Goal: Check status: Check status

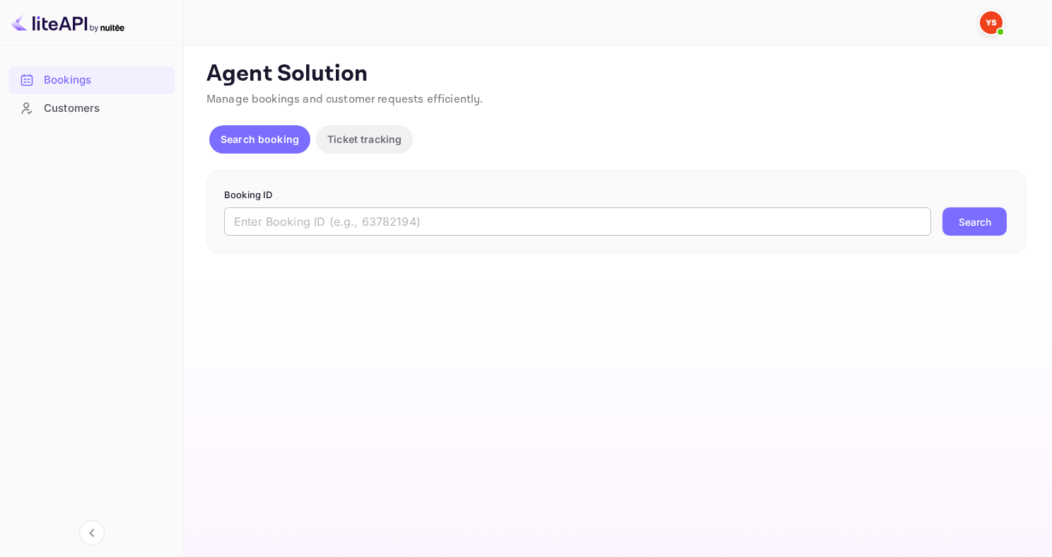
click at [330, 226] on input "text" at bounding box center [577, 221] width 707 height 28
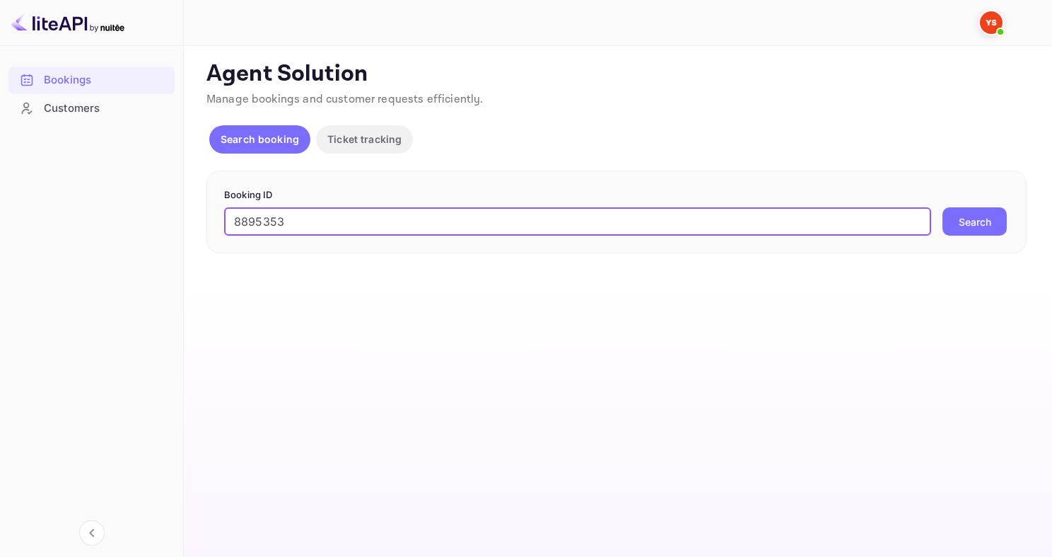
type input "8895353"
click at [943, 207] on button "Search" at bounding box center [975, 221] width 64 height 28
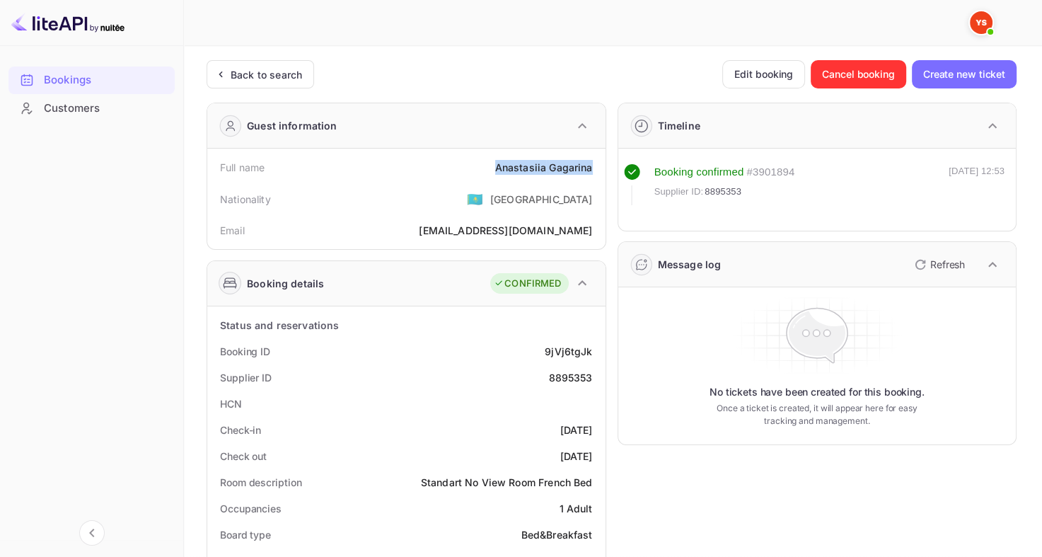
drag, startPoint x: 489, startPoint y: 164, endPoint x: 599, endPoint y: 169, distance: 109.7
click at [599, 169] on div "Full name [PERSON_NAME]" at bounding box center [406, 167] width 387 height 26
copy div "[PERSON_NAME]"
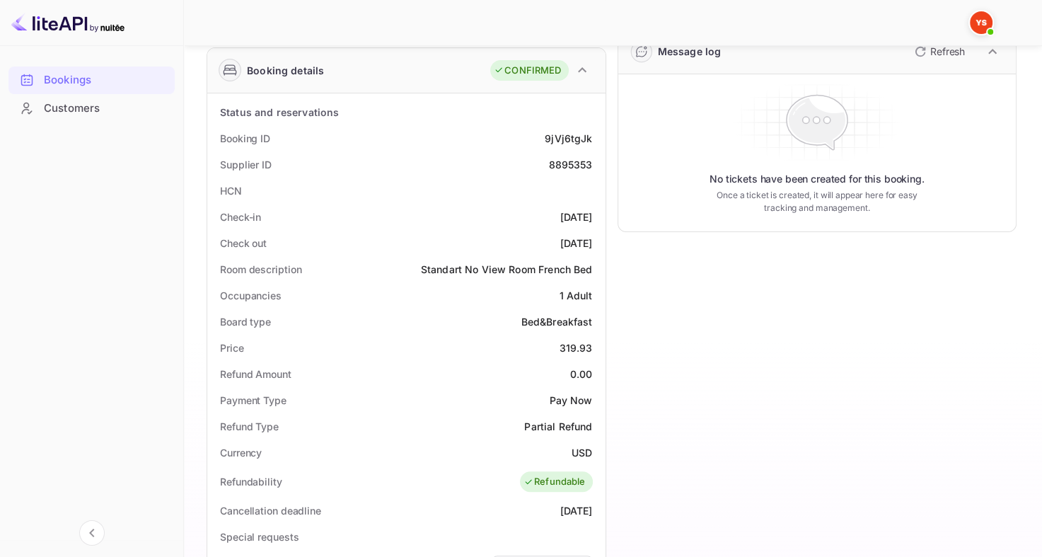
scroll to position [283, 0]
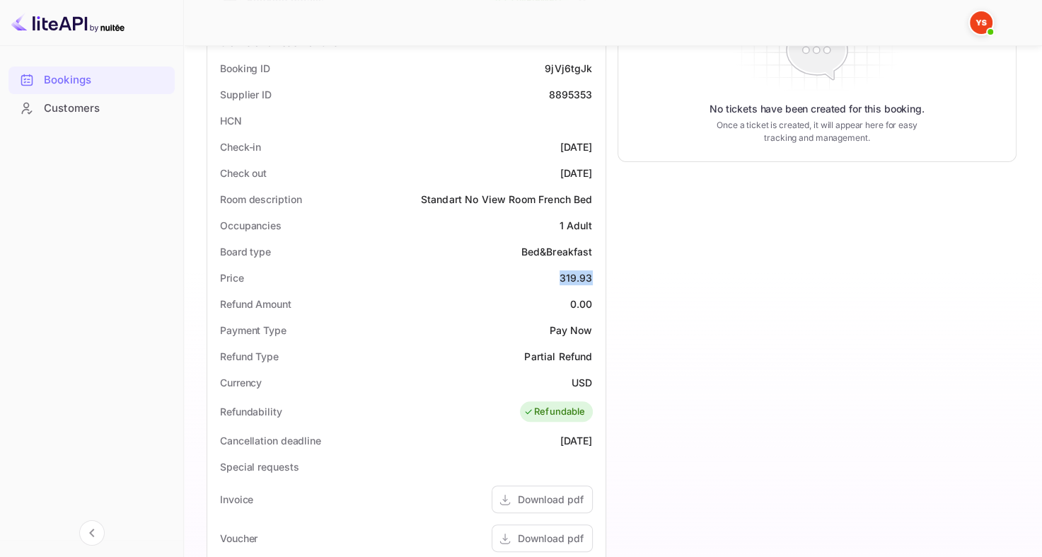
drag, startPoint x: 554, startPoint y: 277, endPoint x: 594, endPoint y: 273, distance: 39.8
click at [594, 273] on div "Price 319.93" at bounding box center [406, 277] width 387 height 26
copy div "319.93"
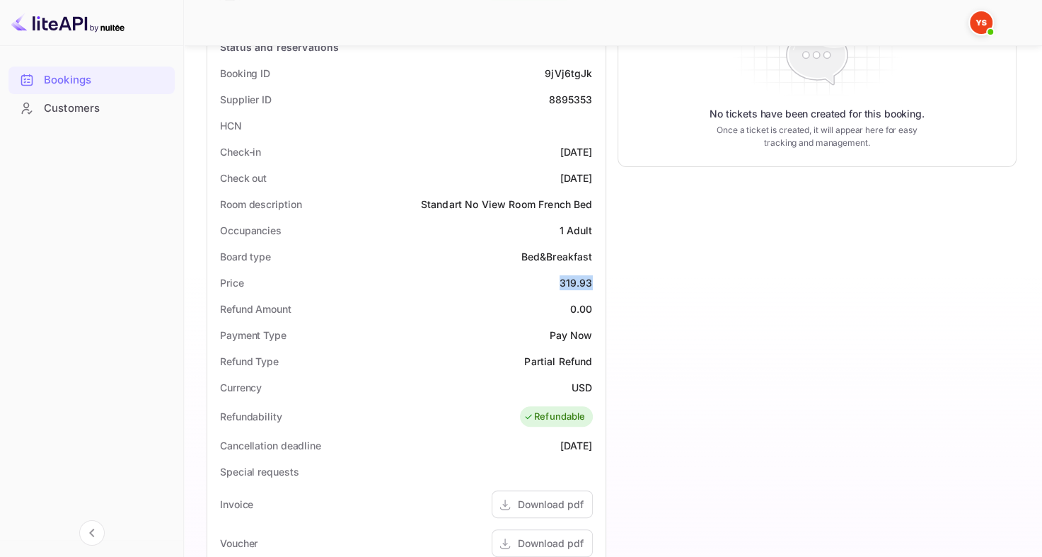
scroll to position [212, 0]
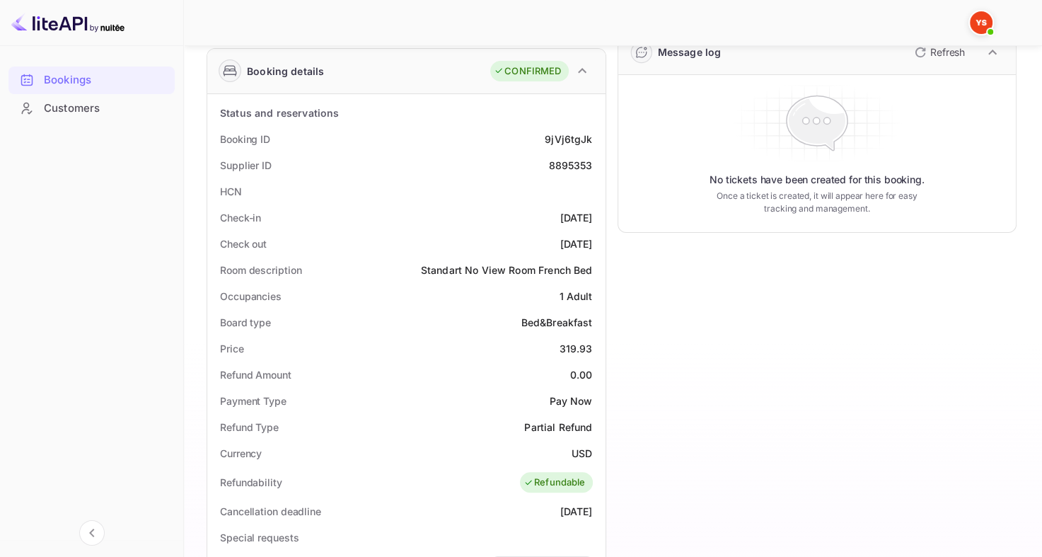
click at [569, 165] on div "8895353" at bounding box center [570, 165] width 44 height 15
drag, startPoint x: 569, startPoint y: 165, endPoint x: 618, endPoint y: 158, distance: 49.3
click at [571, 165] on div "8895353" at bounding box center [570, 165] width 44 height 15
copy div "8895353"
